Goal: Task Accomplishment & Management: Manage account settings

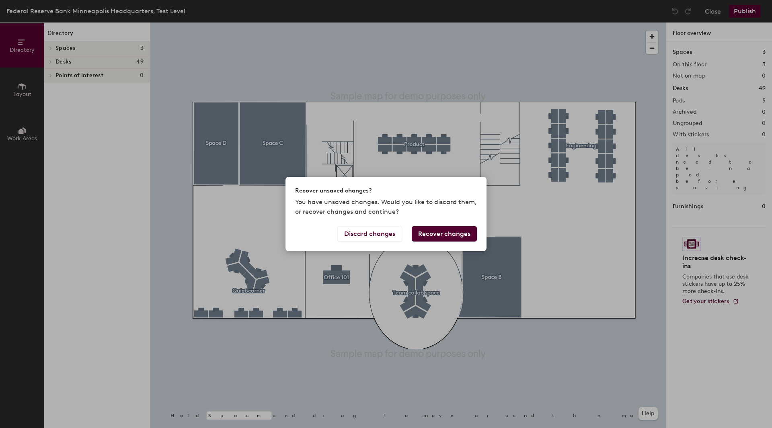
click at [300, 142] on div "Recover unsaved changes? You have unsaved changes. Would you like to discard th…" at bounding box center [386, 214] width 772 height 428
click at [682, 70] on div "Recover unsaved changes? You have unsaved changes. Would you like to discard th…" at bounding box center [386, 214] width 772 height 428
click at [395, 234] on button "Discard changes" at bounding box center [369, 233] width 65 height 15
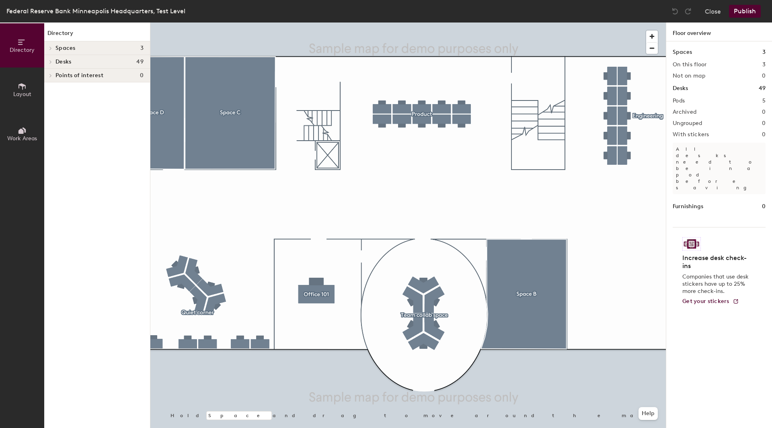
click at [327, 23] on div at bounding box center [408, 23] width 516 height 0
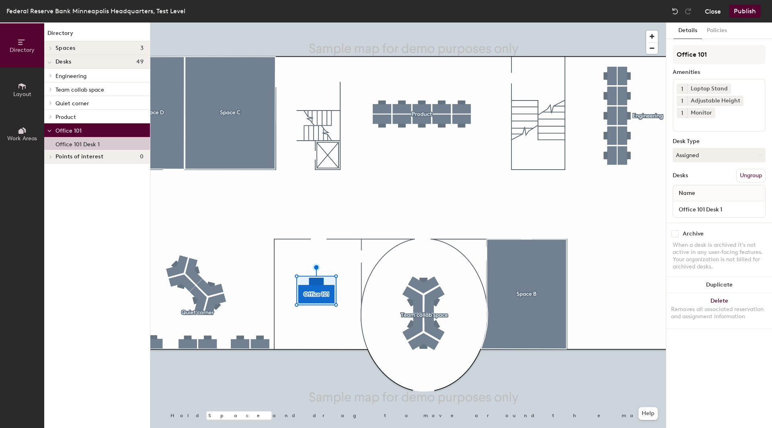
click at [707, 10] on button "Close" at bounding box center [713, 11] width 16 height 13
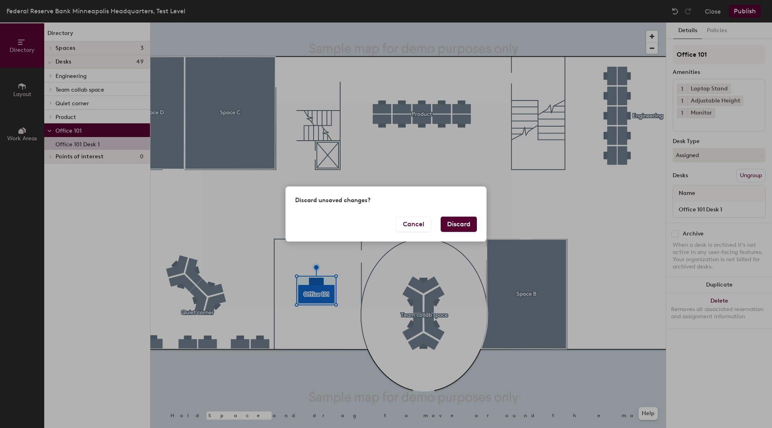
click at [461, 221] on button "Discard" at bounding box center [459, 224] width 36 height 15
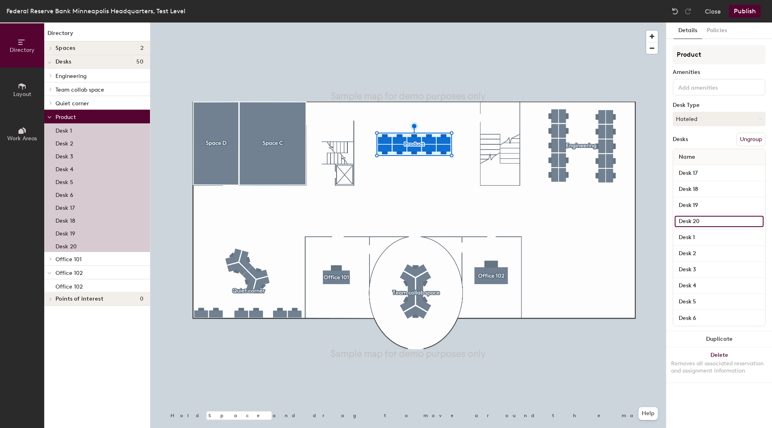
click at [706, 216] on input "Desk 20" at bounding box center [719, 221] width 89 height 11
click at [718, 115] on button "Hoteled" at bounding box center [719, 119] width 93 height 14
drag, startPoint x: 703, startPoint y: 144, endPoint x: 697, endPoint y: 150, distance: 9.1
click at [702, 147] on div "Assigned" at bounding box center [713, 144] width 80 height 12
